Goal: Task Accomplishment & Management: Manage account settings

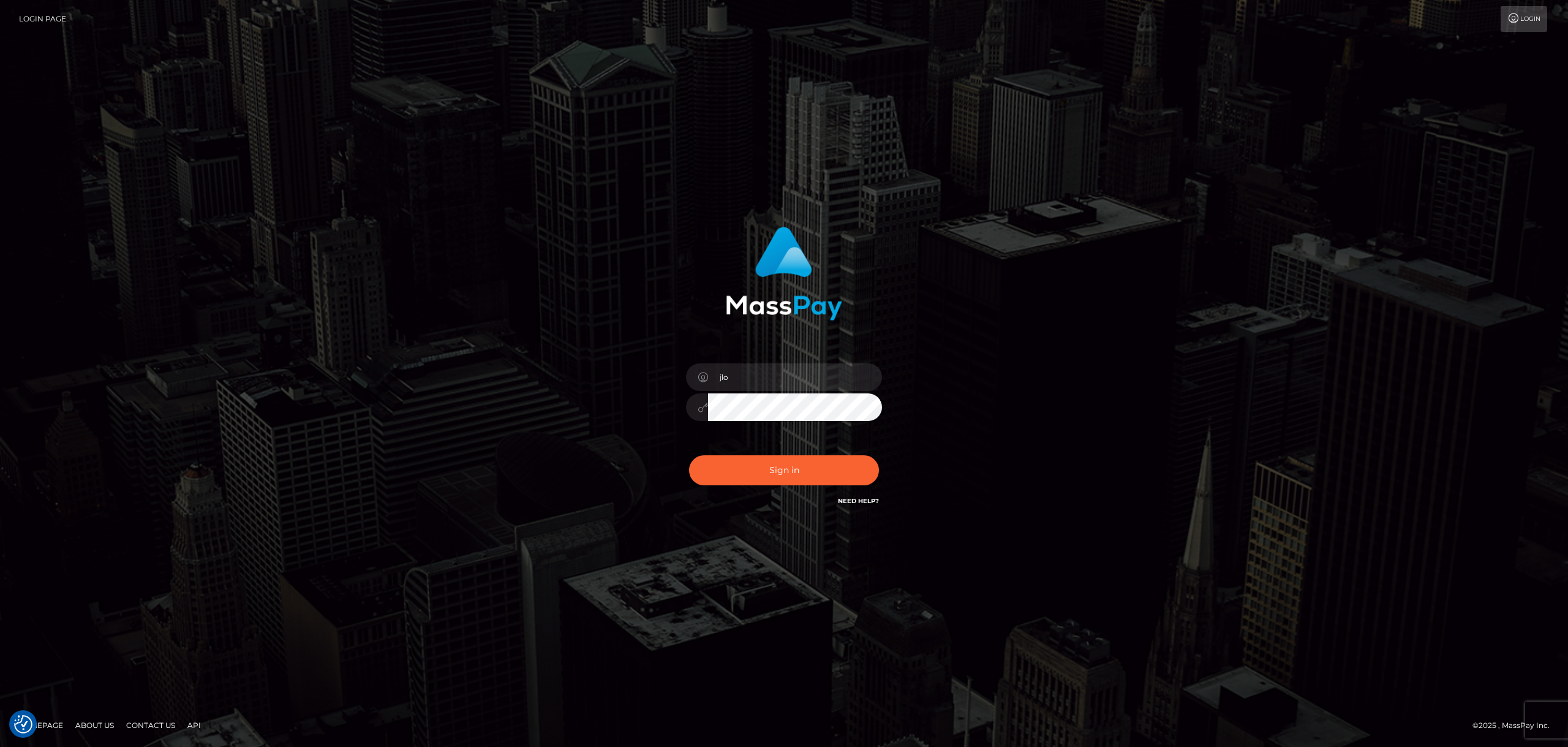
click at [423, 421] on div "jlo Sign in" at bounding box center [784, 373] width 1568 height 495
click at [804, 465] on button "Sign in" at bounding box center [784, 470] width 190 height 30
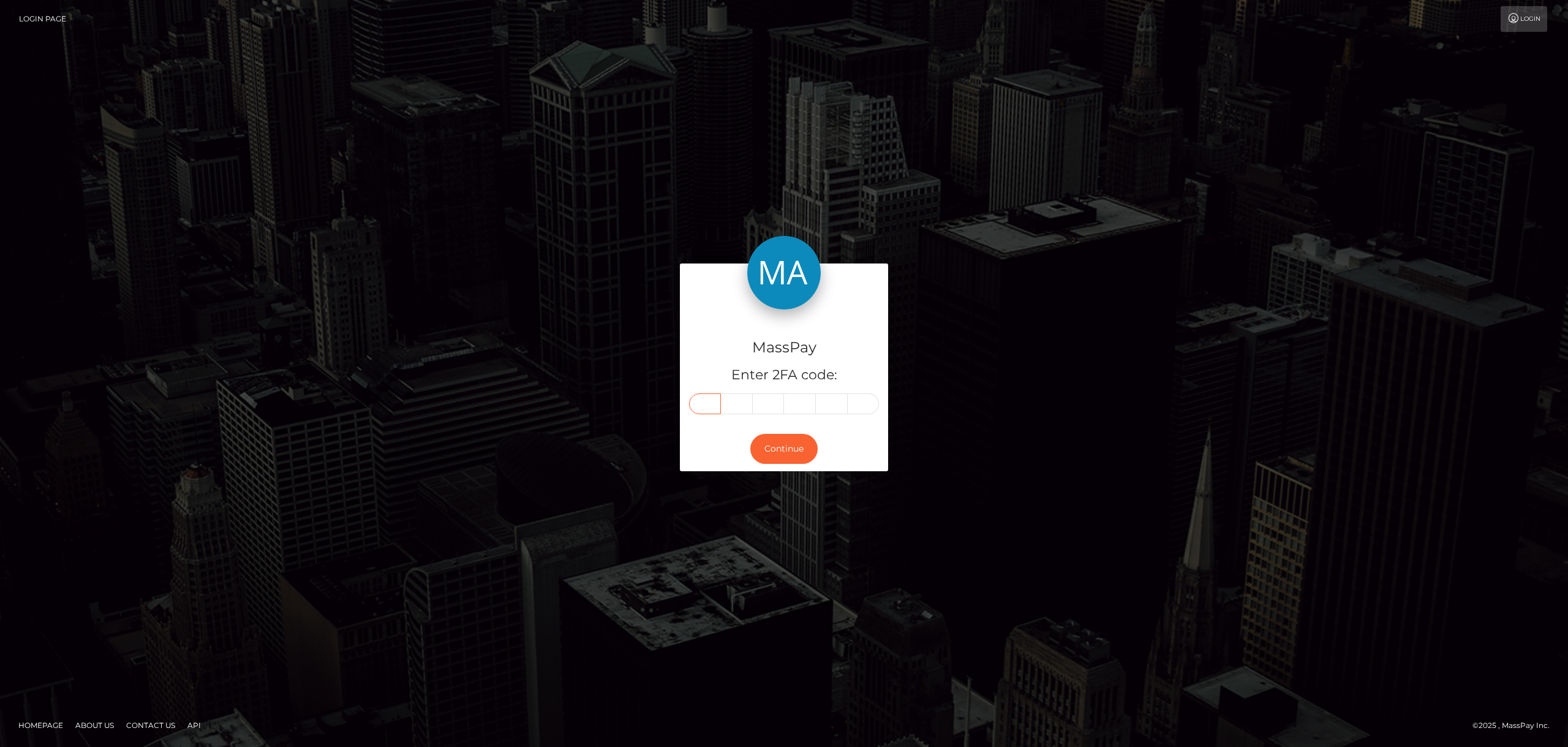
click at [702, 407] on input "text" at bounding box center [705, 403] width 32 height 21
paste input "1"
type input "1"
type input "2"
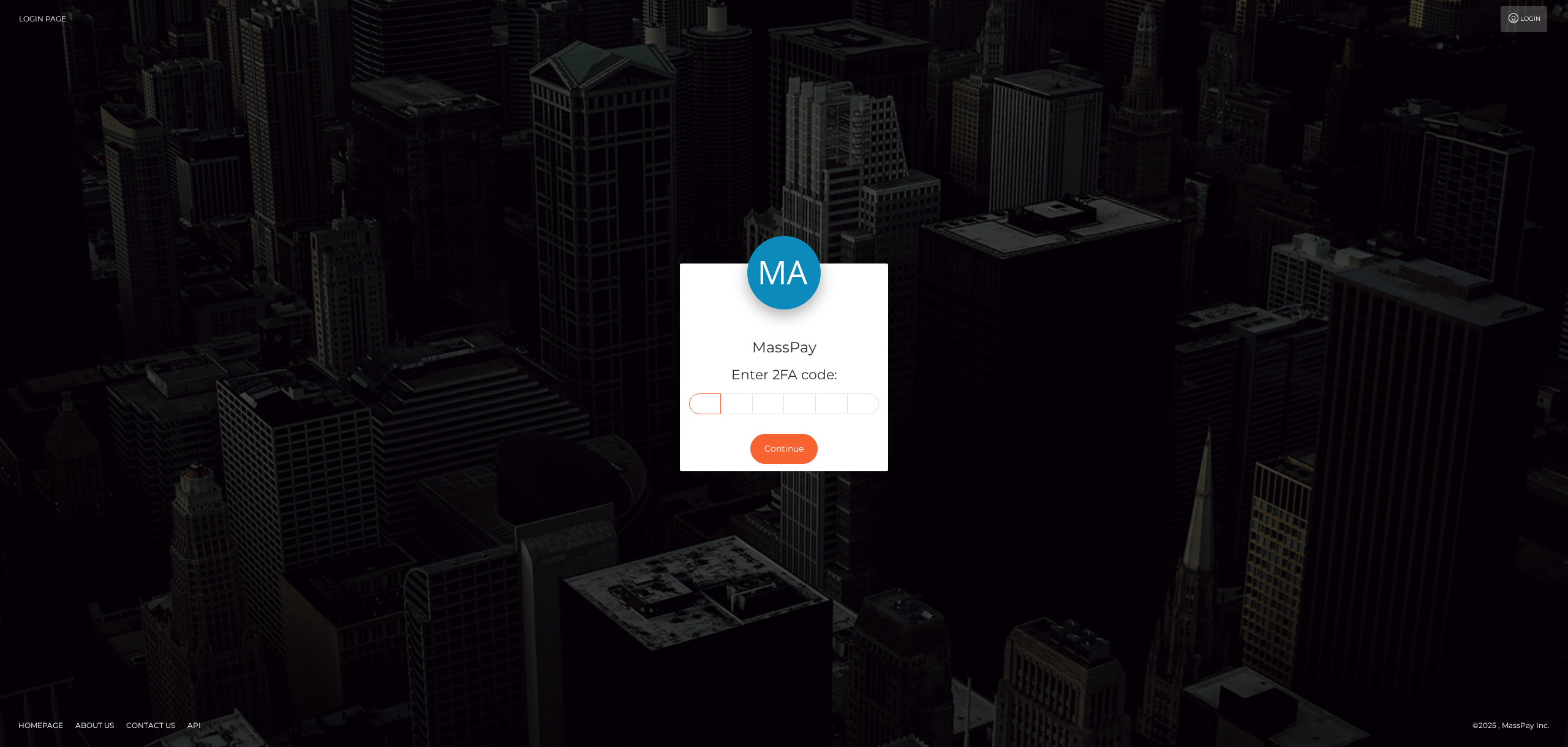
type input "2"
type input "9"
type input "4"
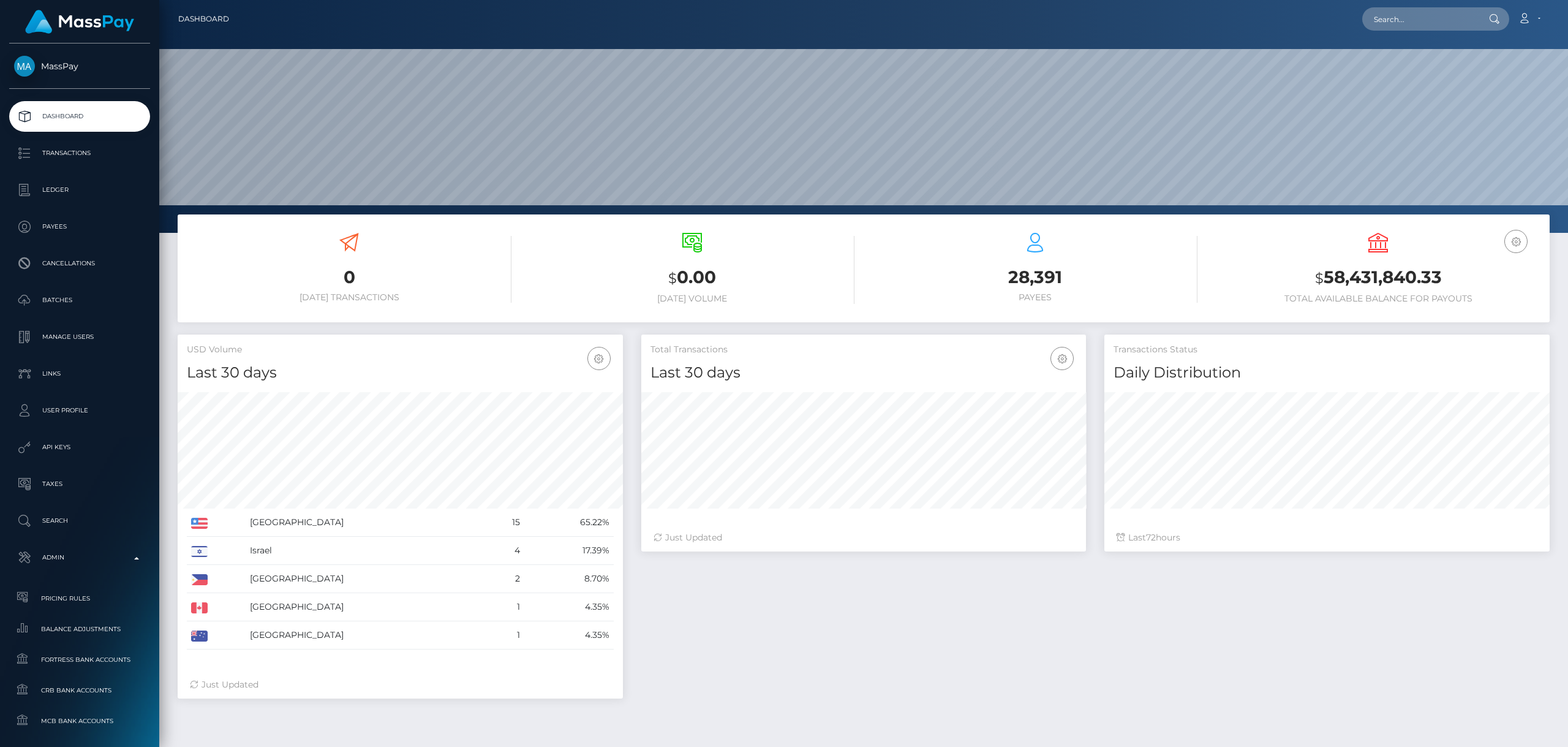
scroll to position [217, 445]
